Goal: Check status: Check status

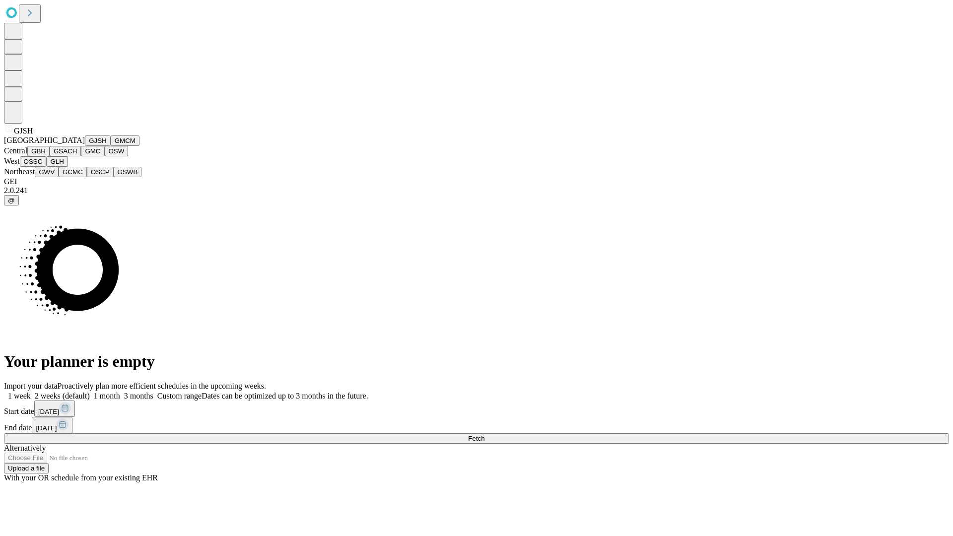
click at [85, 146] on button "GJSH" at bounding box center [98, 140] width 26 height 10
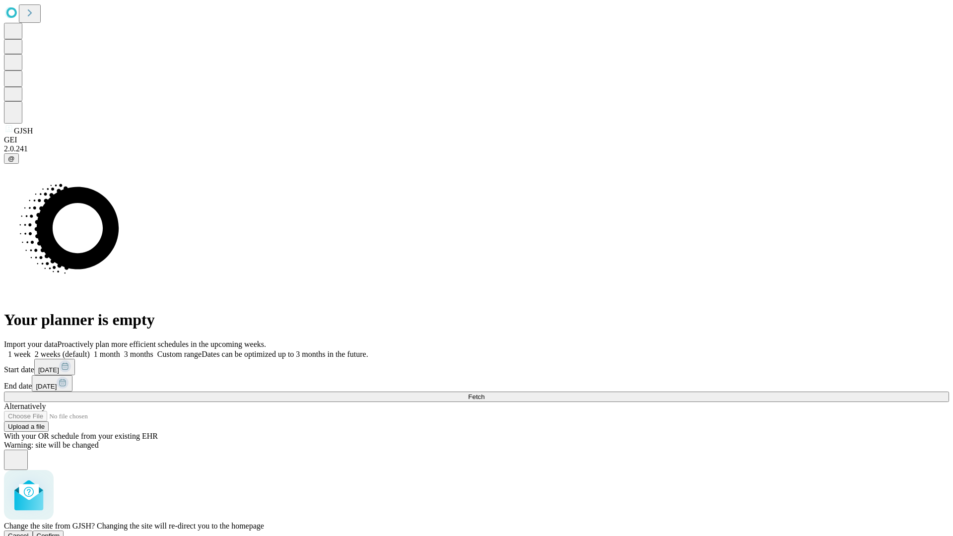
click at [60, 532] on span "Confirm" at bounding box center [48, 535] width 23 height 7
click at [31, 350] on label "1 week" at bounding box center [17, 354] width 27 height 8
click at [484, 393] on span "Fetch" at bounding box center [476, 396] width 16 height 7
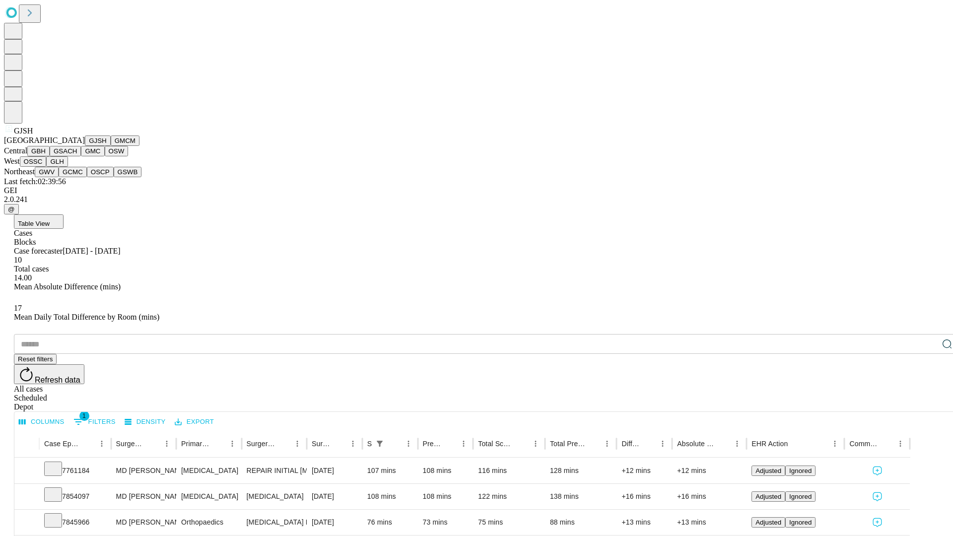
click at [111, 146] on button "GMCM" at bounding box center [125, 140] width 29 height 10
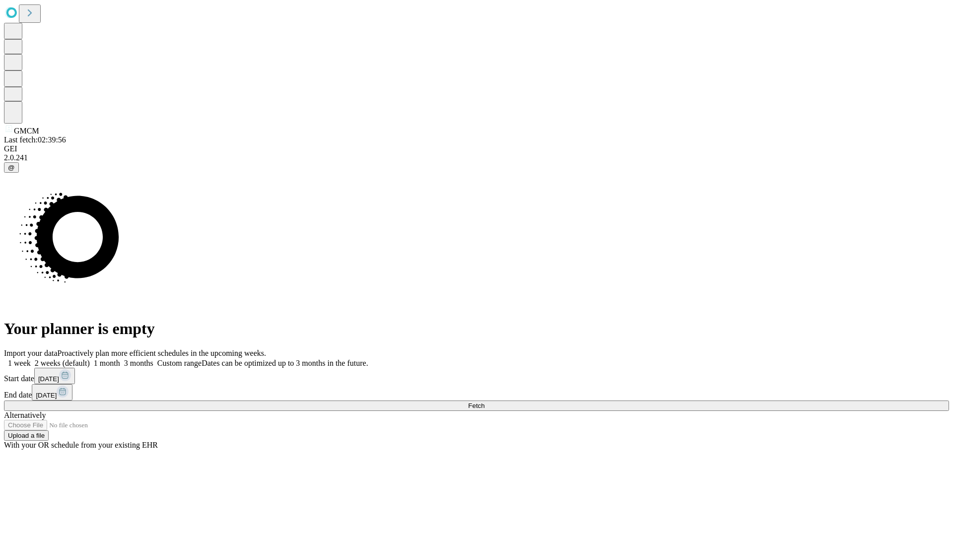
click at [31, 359] on label "1 week" at bounding box center [17, 363] width 27 height 8
click at [484, 402] on span "Fetch" at bounding box center [476, 405] width 16 height 7
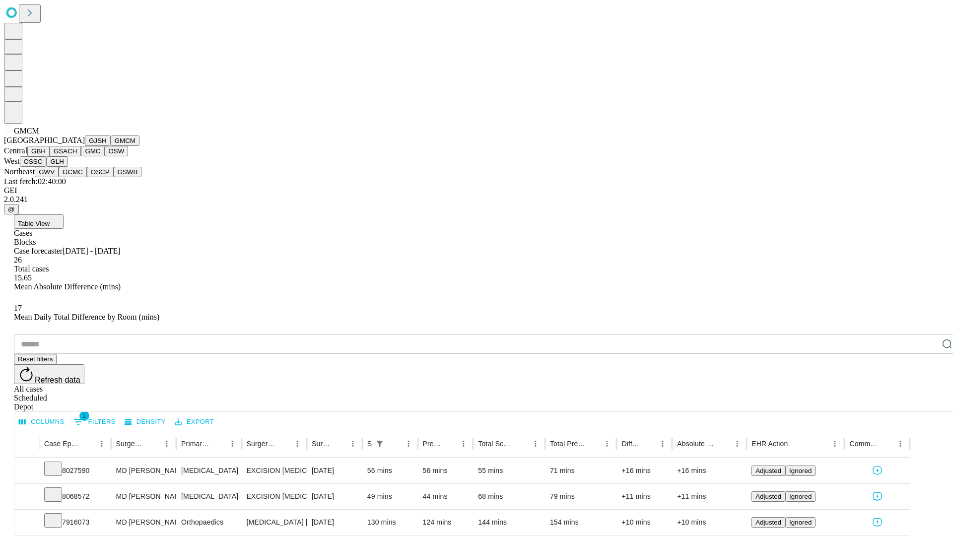
click at [50, 156] on button "GBH" at bounding box center [38, 151] width 22 height 10
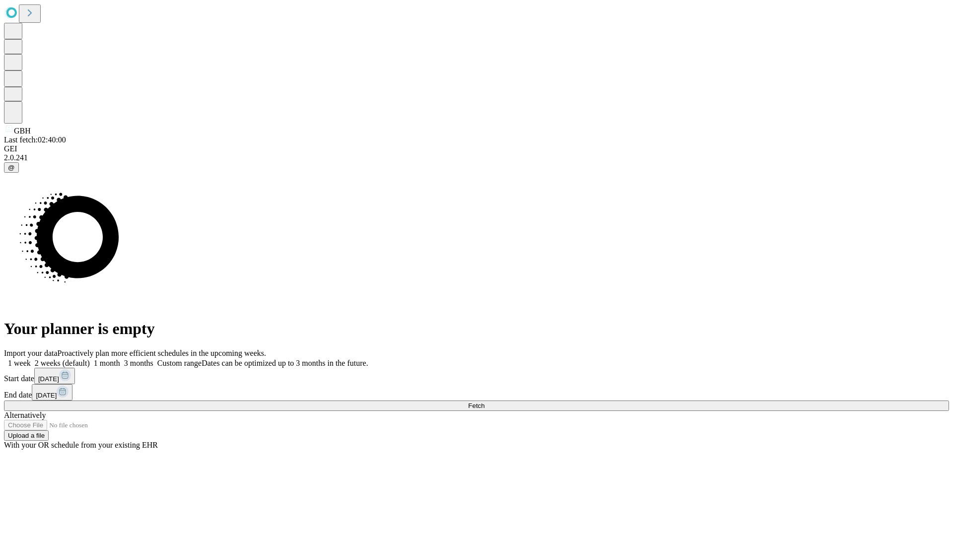
click at [484, 402] on span "Fetch" at bounding box center [476, 405] width 16 height 7
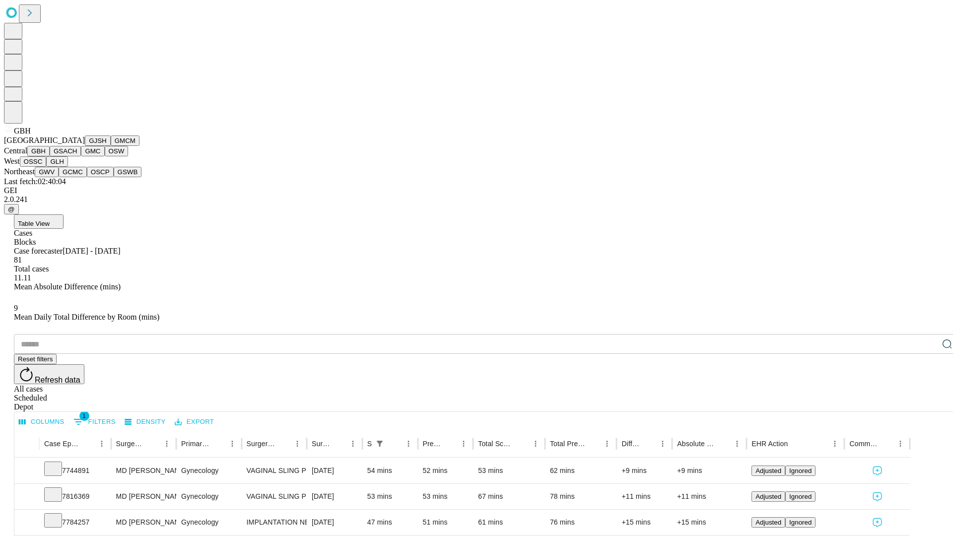
click at [77, 156] on button "GSACH" at bounding box center [65, 151] width 31 height 10
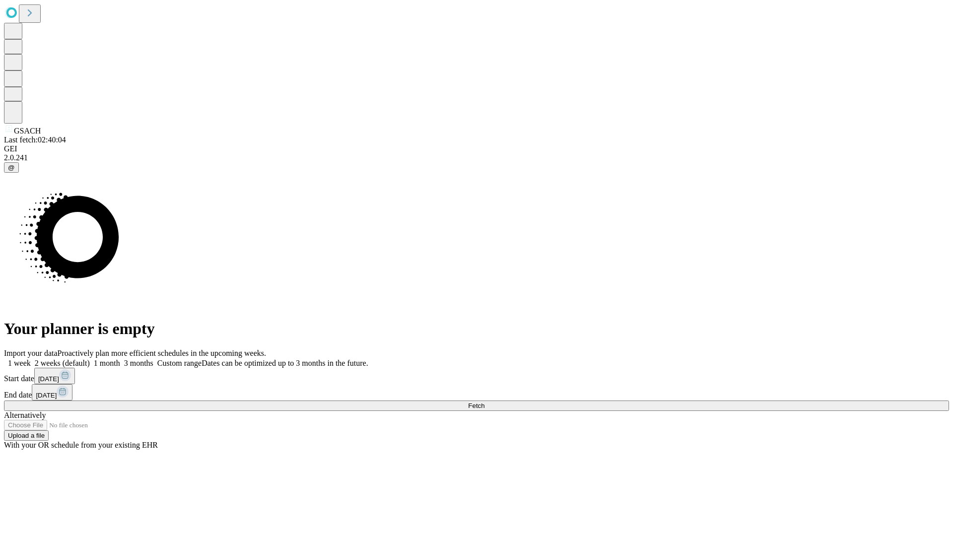
click at [31, 359] on label "1 week" at bounding box center [17, 363] width 27 height 8
click at [484, 402] on span "Fetch" at bounding box center [476, 405] width 16 height 7
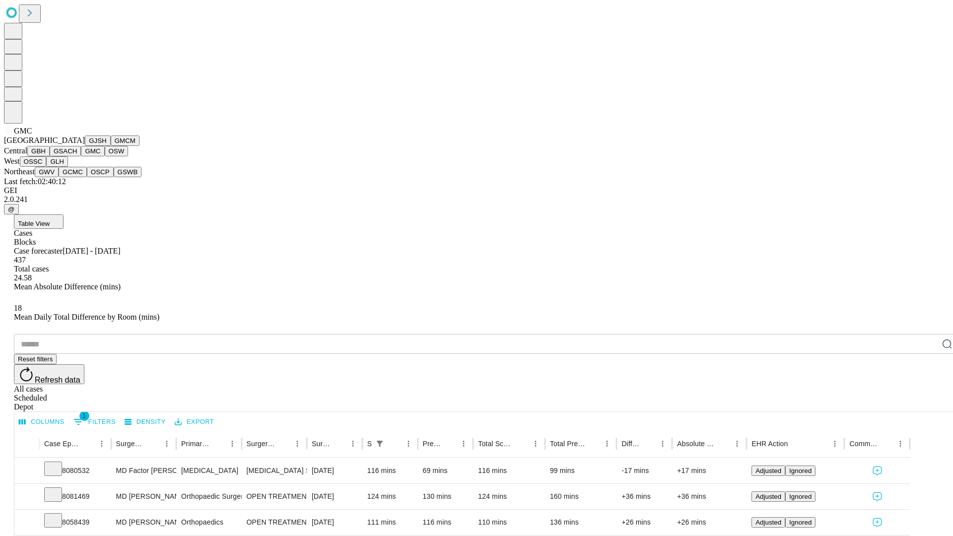
click at [105, 156] on button "OSW" at bounding box center [117, 151] width 24 height 10
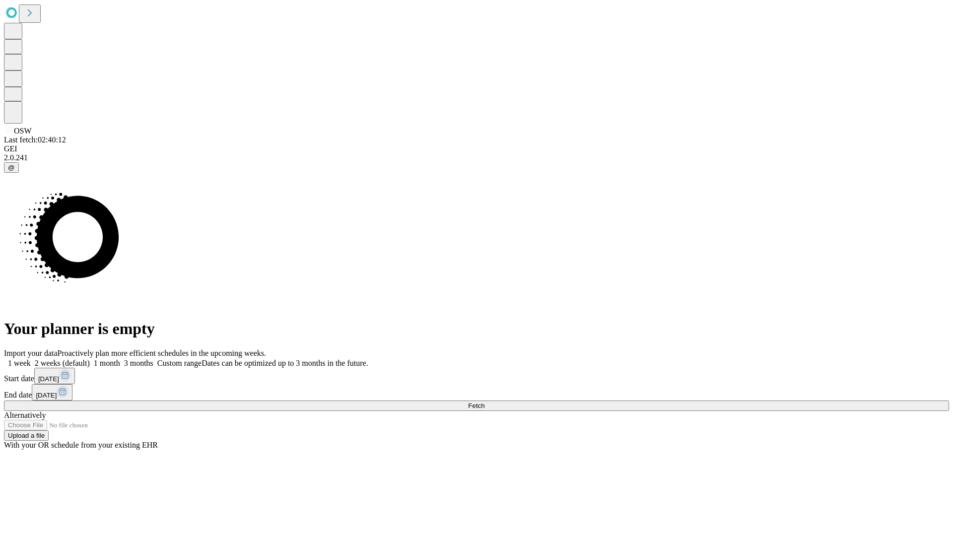
click at [31, 359] on label "1 week" at bounding box center [17, 363] width 27 height 8
click at [484, 402] on span "Fetch" at bounding box center [476, 405] width 16 height 7
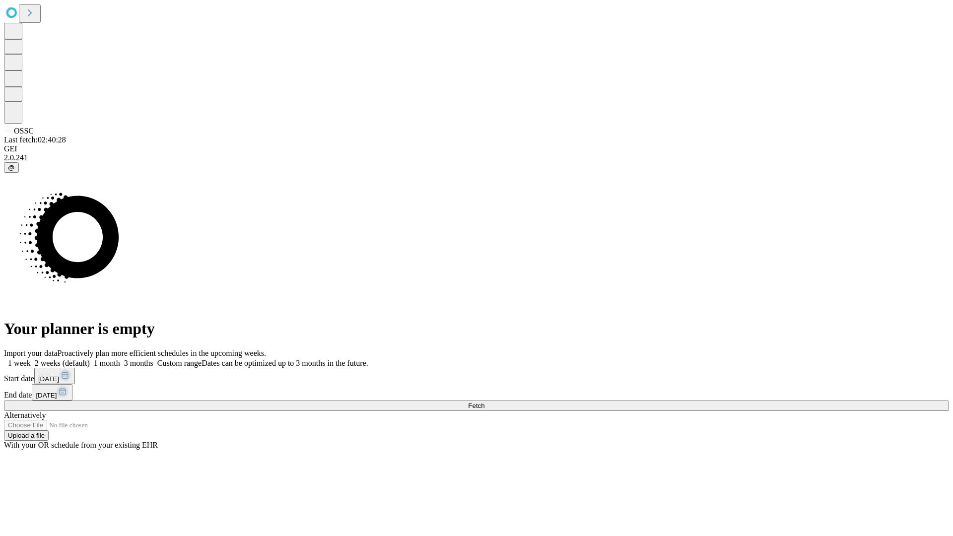
click at [31, 359] on label "1 week" at bounding box center [17, 363] width 27 height 8
click at [484, 402] on span "Fetch" at bounding box center [476, 405] width 16 height 7
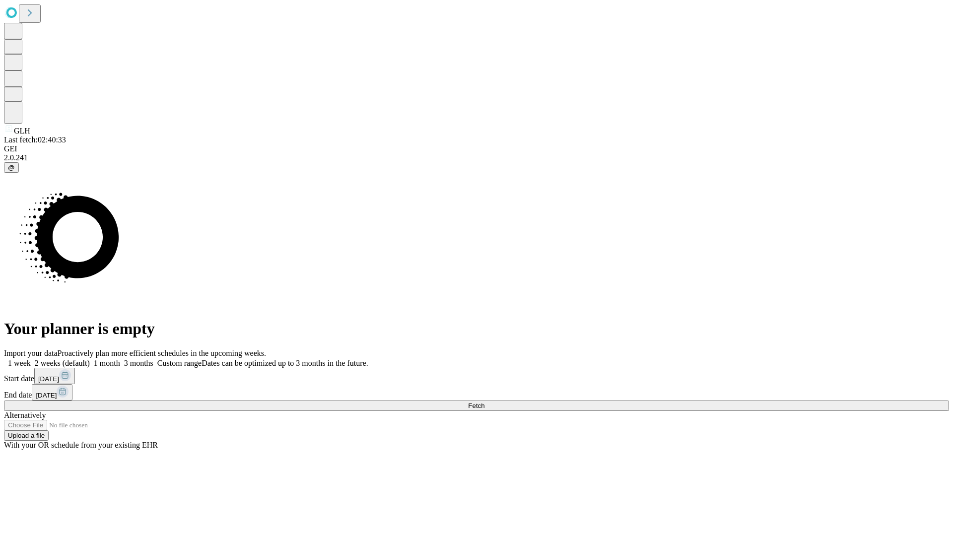
click at [31, 359] on label "1 week" at bounding box center [17, 363] width 27 height 8
click at [484, 402] on span "Fetch" at bounding box center [476, 405] width 16 height 7
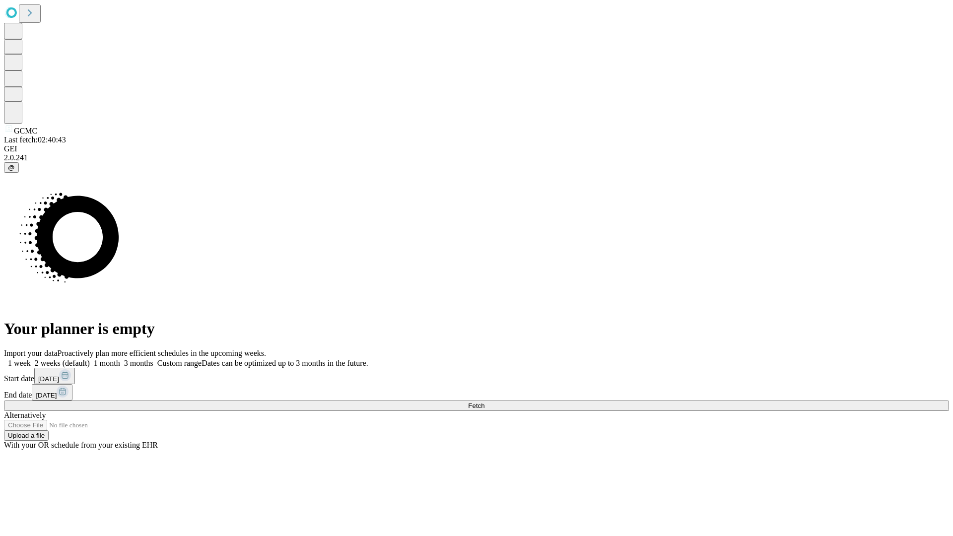
click at [31, 359] on label "1 week" at bounding box center [17, 363] width 27 height 8
click at [484, 402] on span "Fetch" at bounding box center [476, 405] width 16 height 7
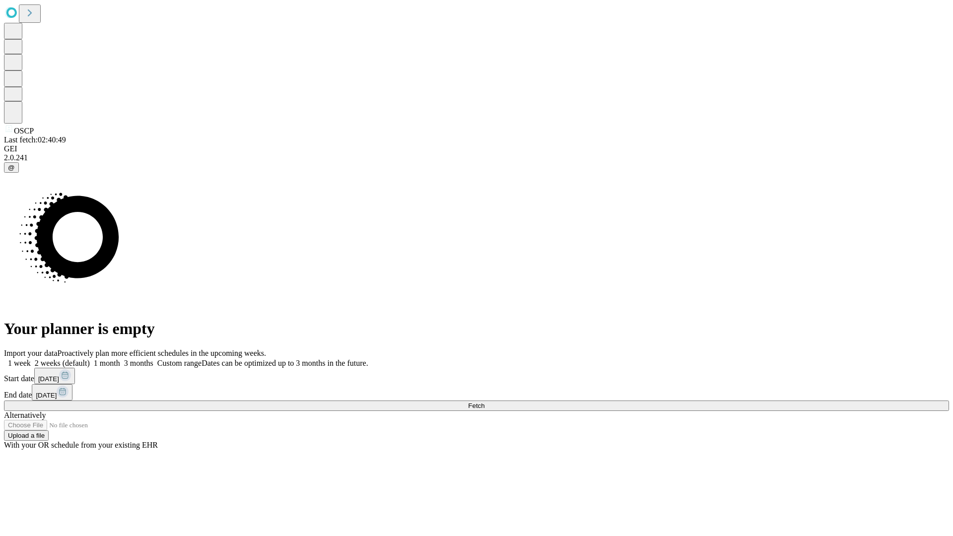
click at [31, 359] on label "1 week" at bounding box center [17, 363] width 27 height 8
click at [484, 402] on span "Fetch" at bounding box center [476, 405] width 16 height 7
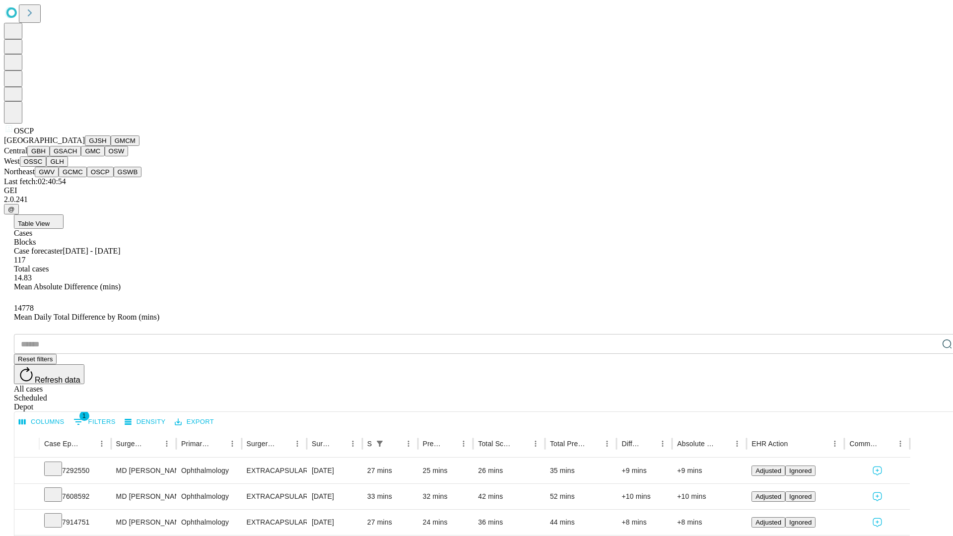
click at [114, 177] on button "GSWB" at bounding box center [128, 172] width 28 height 10
